Goal: Information Seeking & Learning: Learn about a topic

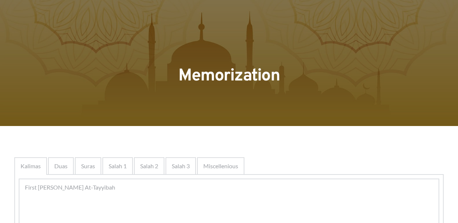
click at [31, 168] on span "Kalimas" at bounding box center [31, 166] width 20 height 9
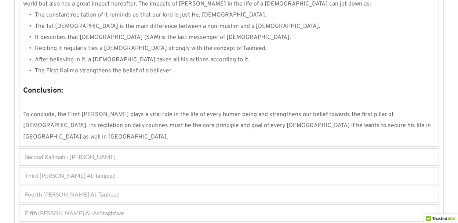
scroll to position [722, 0]
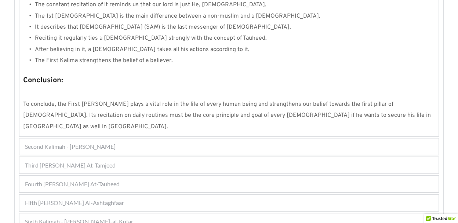
click at [61, 142] on span "Second Kalimah - [PERSON_NAME]" at bounding box center [70, 146] width 91 height 9
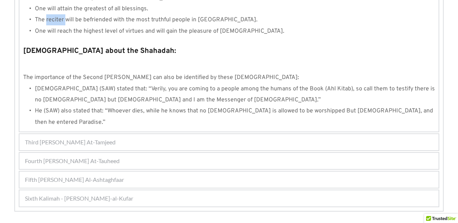
scroll to position [821, 0]
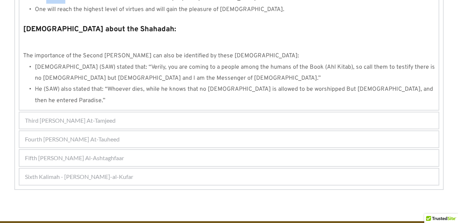
click at [62, 116] on span "Third [PERSON_NAME] At-Tamjeed" at bounding box center [70, 120] width 91 height 9
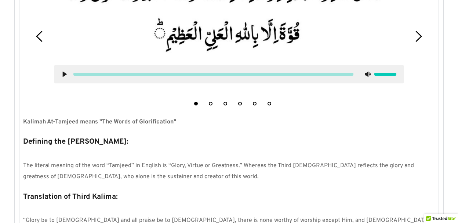
scroll to position [216, 0]
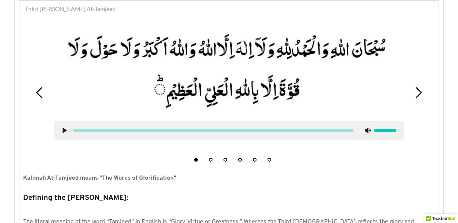
click at [53, 68] on div at bounding box center [229, 85] width 361 height 122
click at [64, 129] on use at bounding box center [65, 131] width 4 height 6
click at [196, 159] on button "1" at bounding box center [196, 160] width 4 height 4
click at [212, 159] on button "2" at bounding box center [211, 160] width 4 height 4
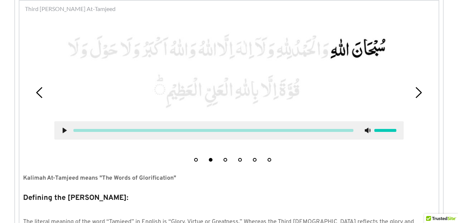
click at [62, 130] on icon at bounding box center [65, 130] width 6 height 6
click at [367, 130] on use at bounding box center [368, 131] width 6 height 6
click at [367, 130] on use at bounding box center [368, 130] width 6 height 6
click at [194, 160] on li "1" at bounding box center [195, 157] width 7 height 7
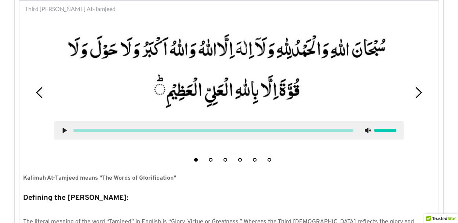
click at [62, 130] on icon at bounding box center [65, 130] width 6 height 6
click at [63, 131] on use at bounding box center [64, 131] width 5 height 6
click at [63, 131] on use at bounding box center [65, 131] width 4 height 6
click at [64, 130] on use at bounding box center [64, 131] width 5 height 6
click at [268, 160] on button "6" at bounding box center [270, 160] width 4 height 4
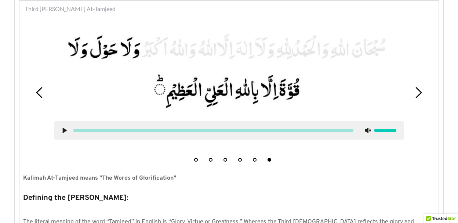
click at [63, 129] on use at bounding box center [65, 131] width 4 height 6
click at [65, 128] on use at bounding box center [64, 131] width 5 height 6
click at [64, 130] on use at bounding box center [65, 131] width 4 height 6
click at [62, 131] on icon at bounding box center [65, 130] width 6 height 6
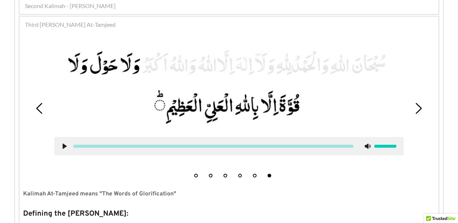
scroll to position [198, 0]
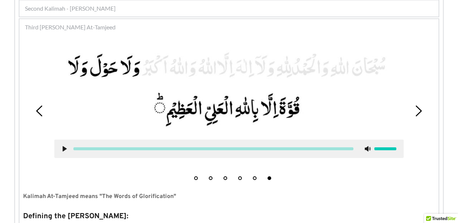
click at [196, 178] on button "1" at bounding box center [196, 178] width 4 height 4
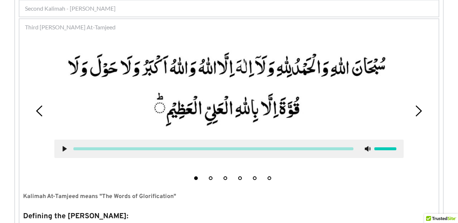
click at [241, 178] on button "4" at bounding box center [240, 178] width 4 height 4
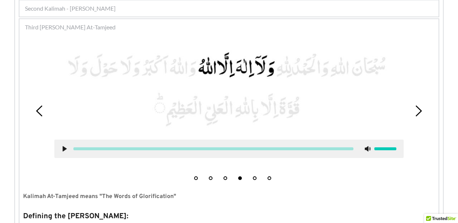
click at [254, 179] on button "5" at bounding box center [255, 178] width 4 height 4
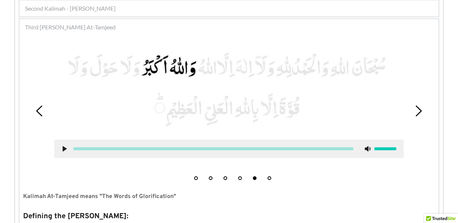
click at [64, 146] on icon at bounding box center [65, 149] width 6 height 6
click at [64, 146] on use at bounding box center [64, 149] width 5 height 6
click at [195, 178] on button "1" at bounding box center [196, 178] width 4 height 4
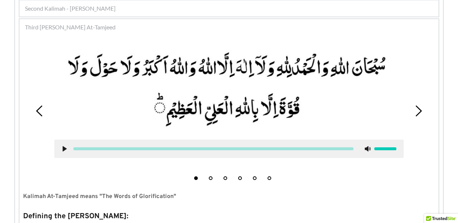
click at [64, 148] on use at bounding box center [65, 149] width 4 height 6
click at [376, 148] on div at bounding box center [386, 148] width 22 height 3
click at [398, 148] on div at bounding box center [229, 149] width 350 height 18
click at [394, 148] on div at bounding box center [386, 148] width 22 height 3
click at [396, 149] on div at bounding box center [386, 148] width 22 height 3
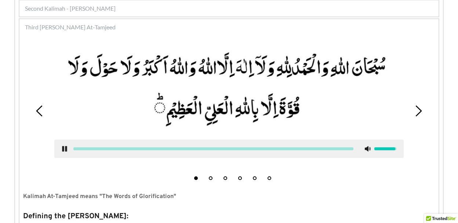
click at [396, 149] on div at bounding box center [386, 148] width 22 height 3
click at [397, 149] on div at bounding box center [229, 149] width 350 height 18
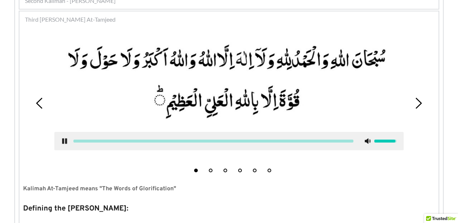
scroll to position [204, 0]
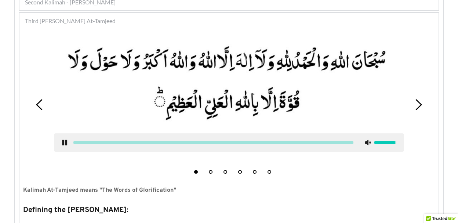
click at [64, 145] on use at bounding box center [64, 143] width 5 height 6
